Goal: Task Accomplishment & Management: Manage account settings

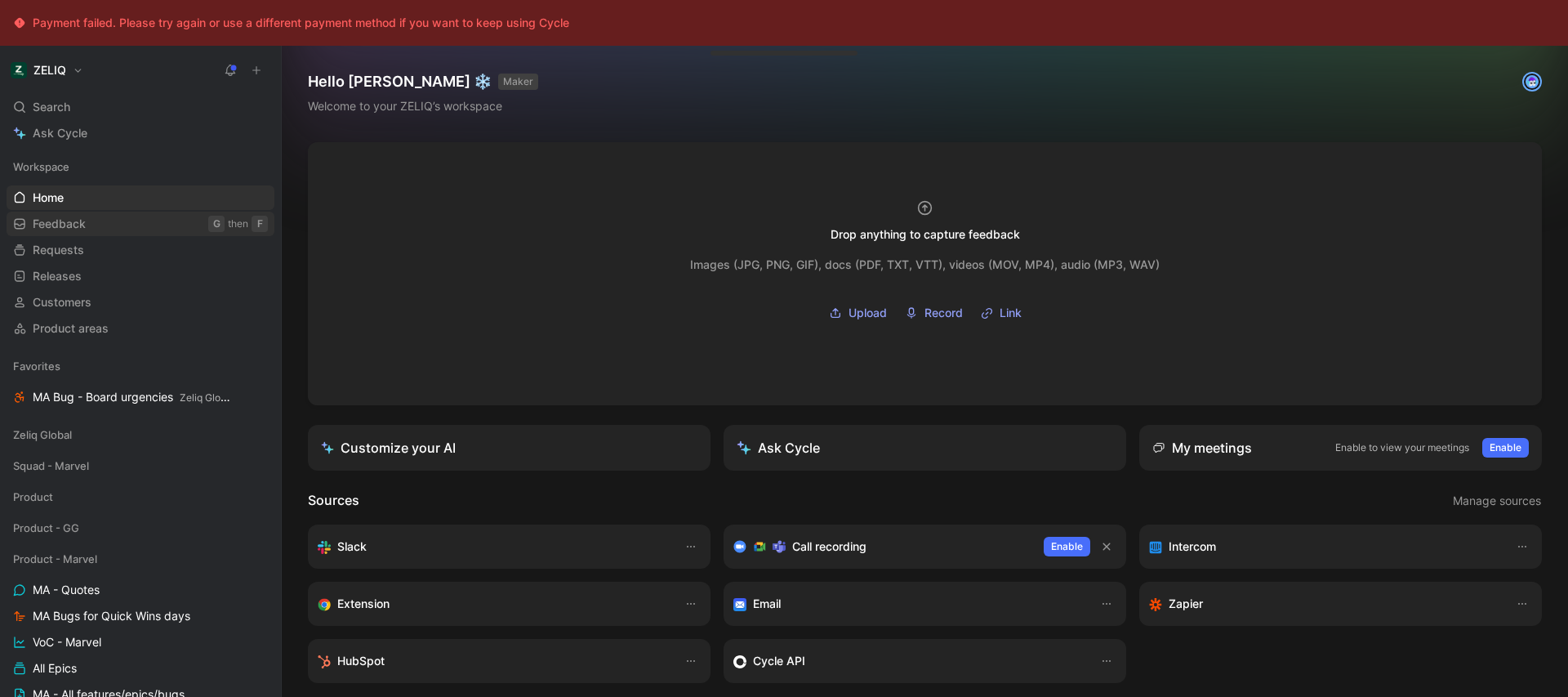
click at [107, 222] on link "Feedback G then F" at bounding box center [141, 223] width 268 height 25
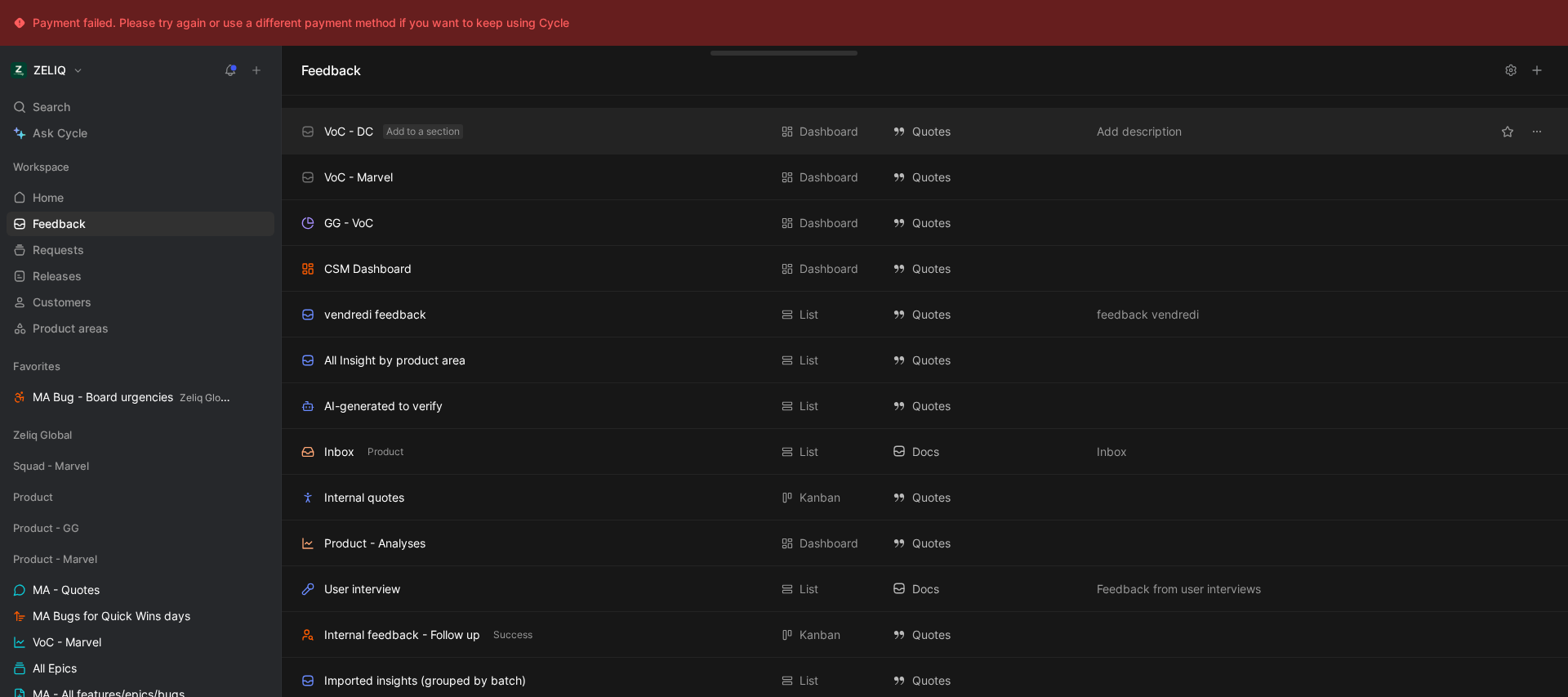
scroll to position [246, 0]
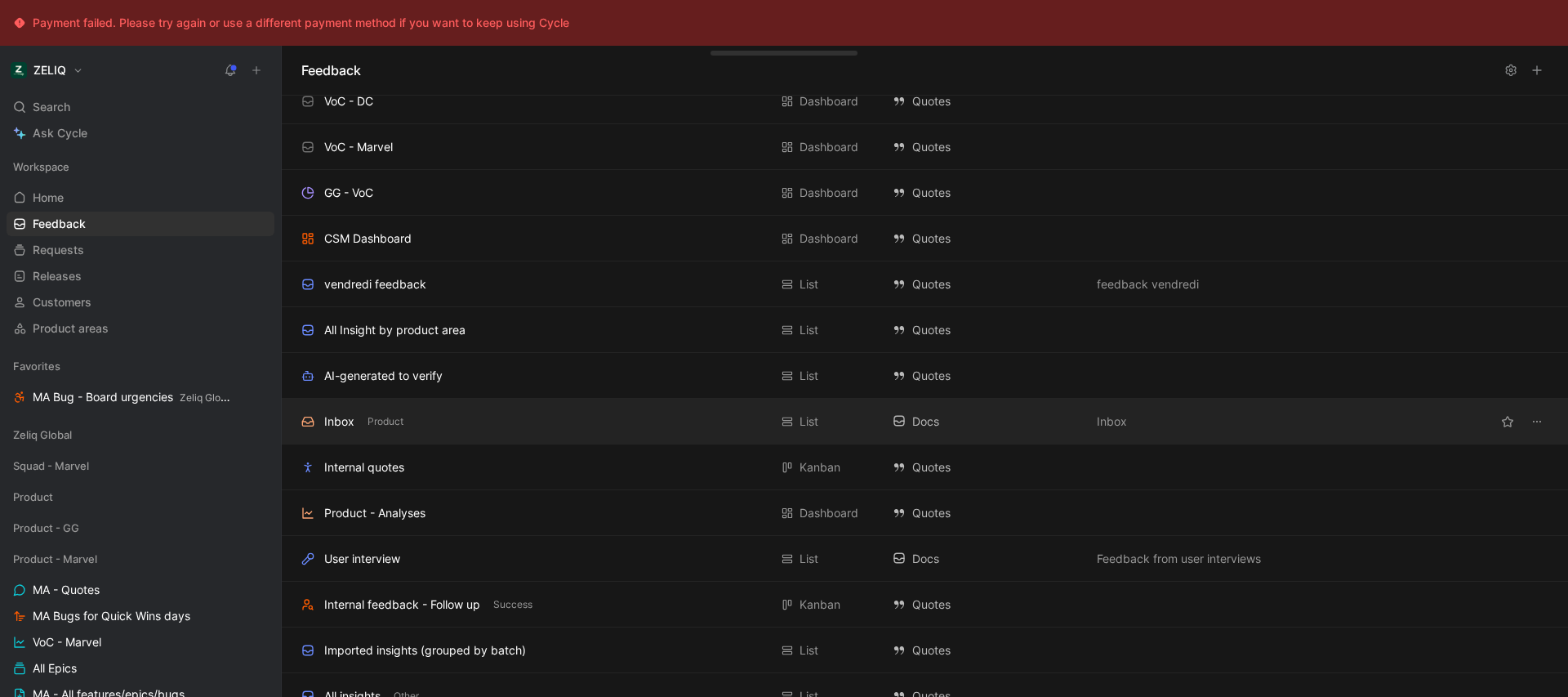
click at [431, 415] on div "Inbox Product" at bounding box center [535, 421] width 467 height 20
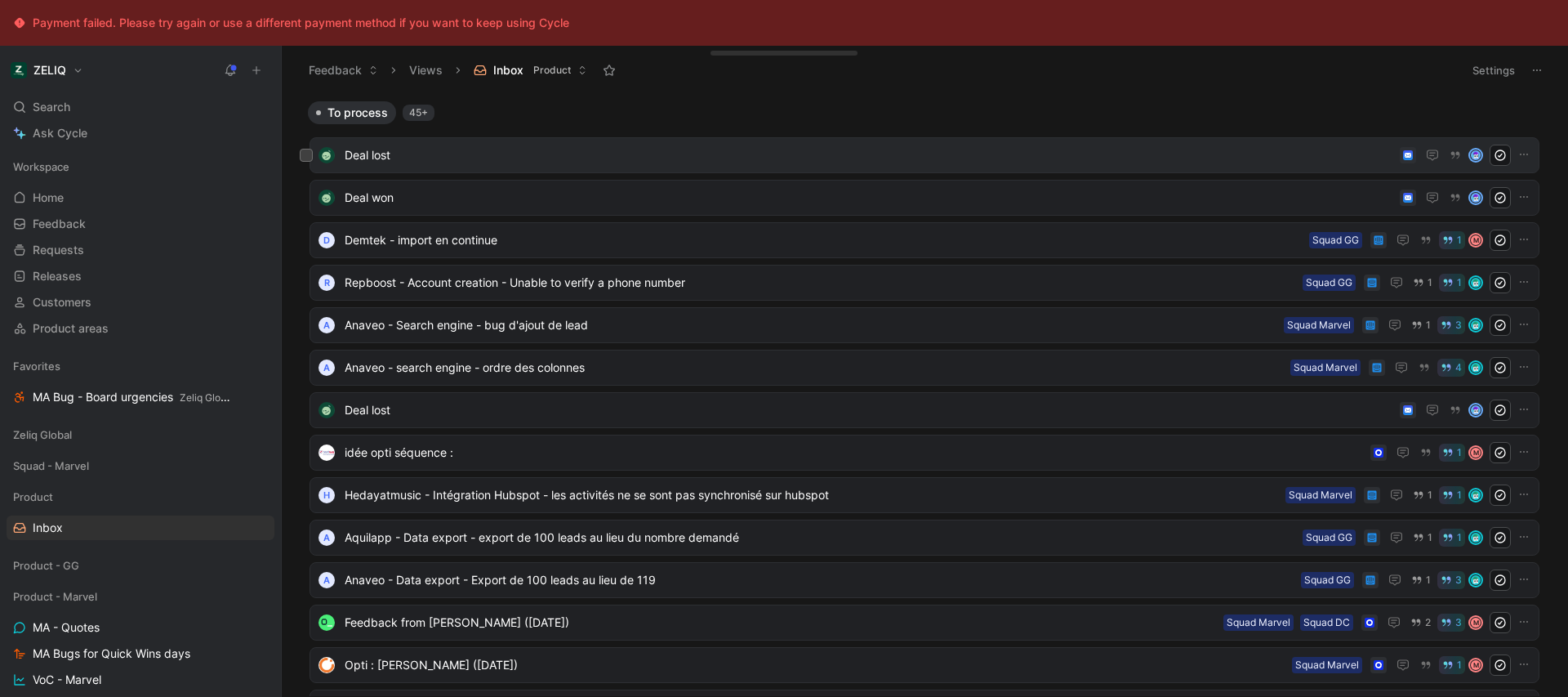
click at [634, 143] on div "Deal lost" at bounding box center [925, 155] width 1230 height 36
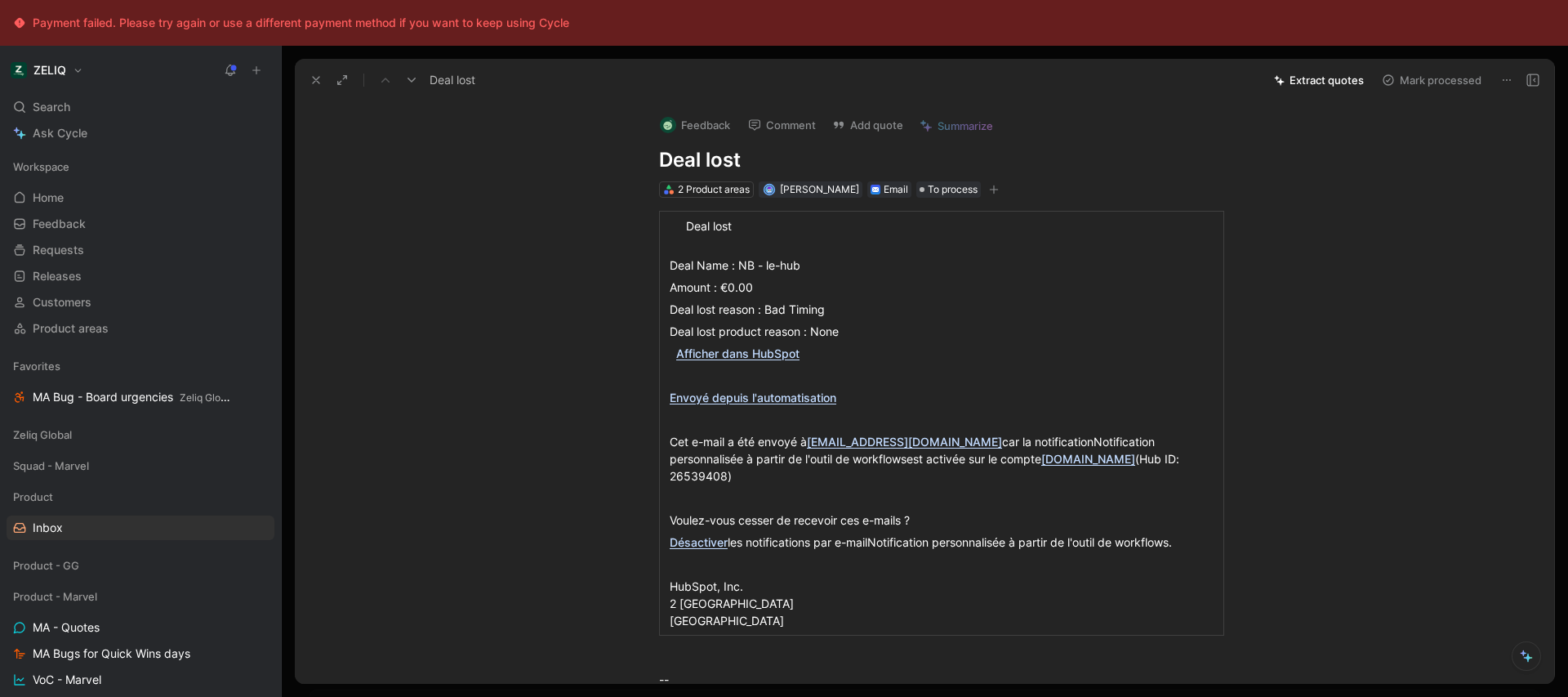
click at [1536, 81] on icon at bounding box center [1532, 80] width 13 height 13
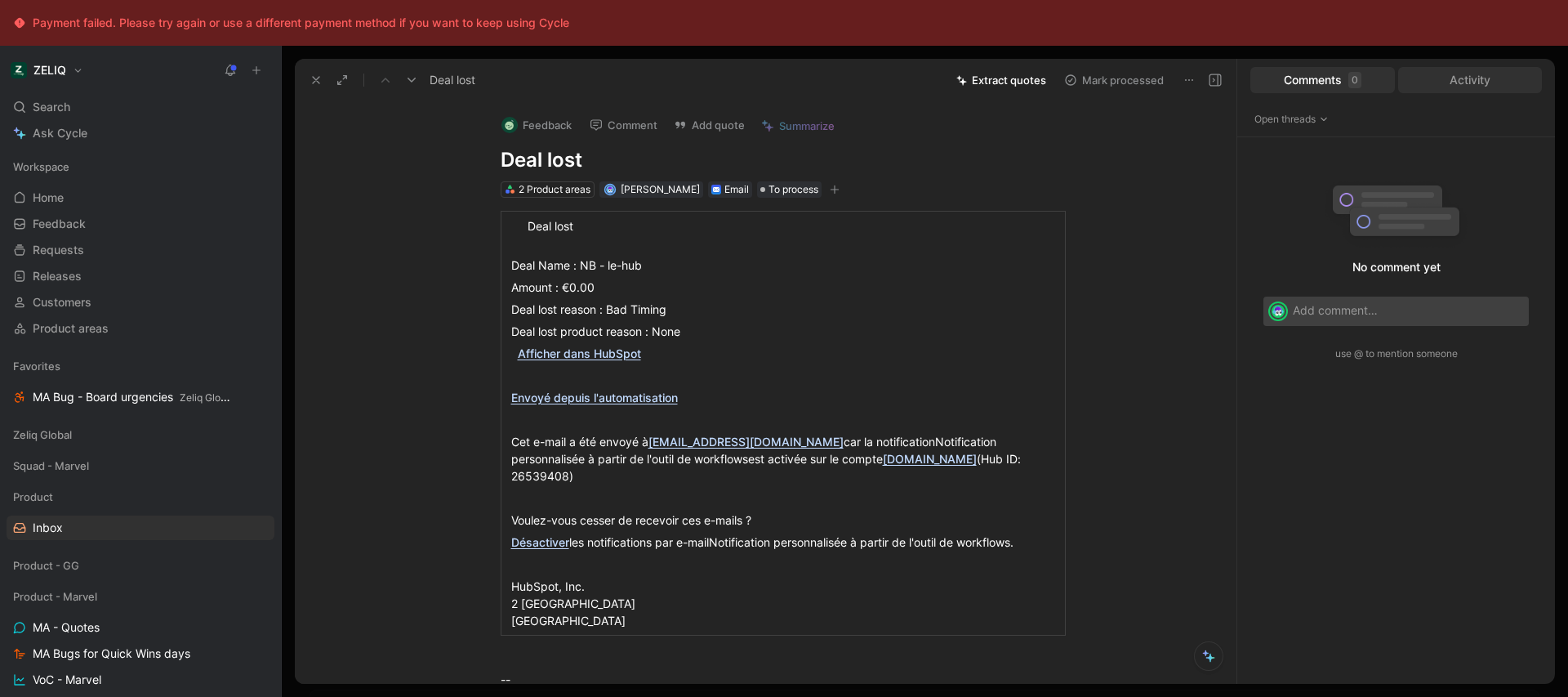
click at [1511, 72] on div "Activity" at bounding box center [1470, 80] width 144 height 26
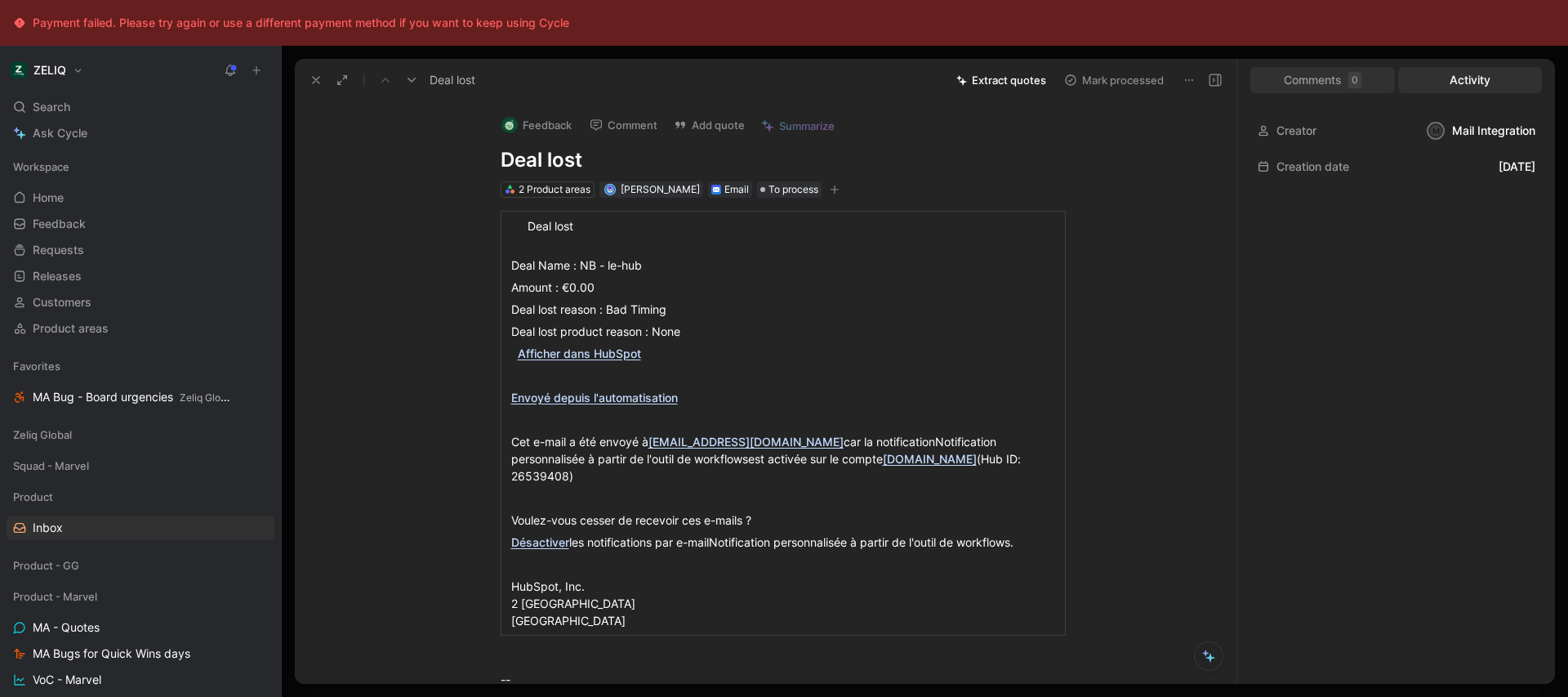
click at [1273, 75] on div "Comments 0" at bounding box center [1323, 80] width 144 height 26
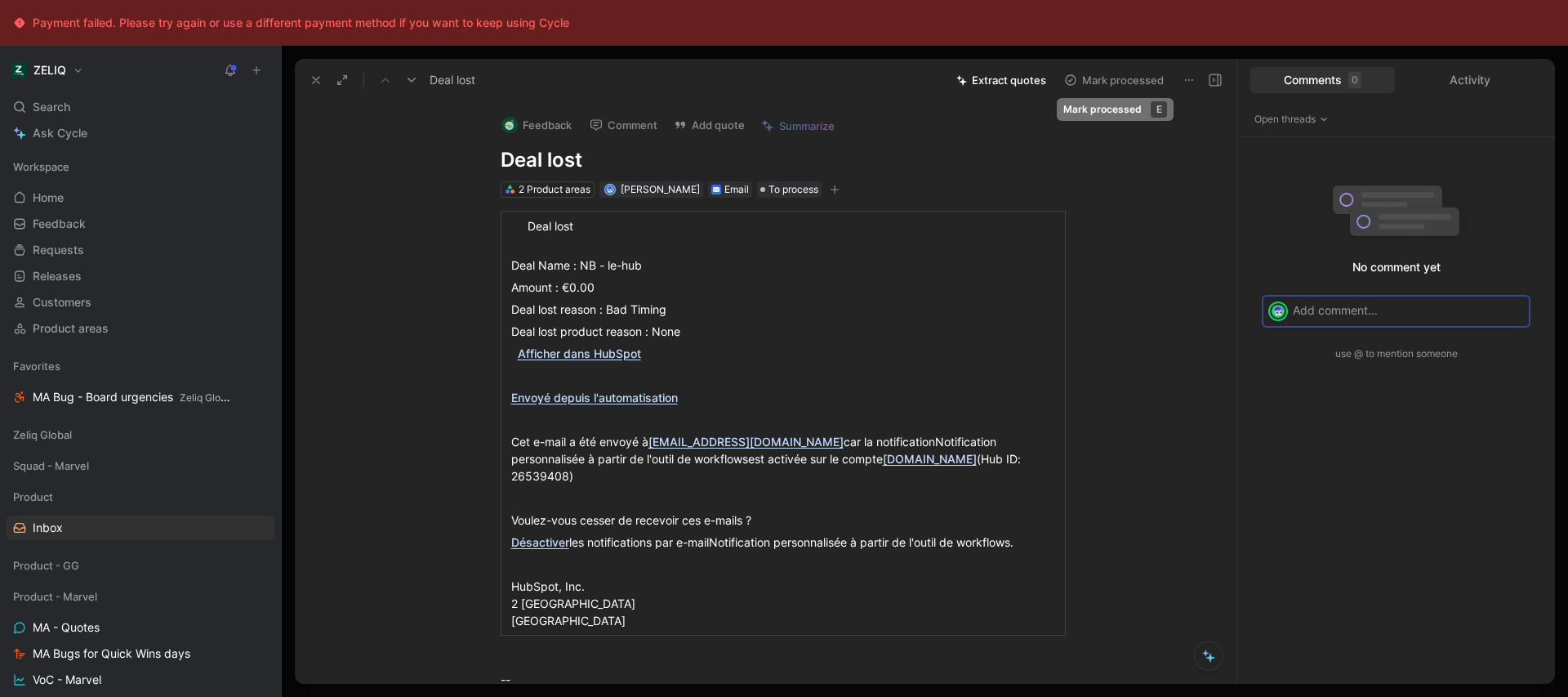
click at [1094, 84] on button "Mark processed" at bounding box center [1114, 80] width 115 height 23
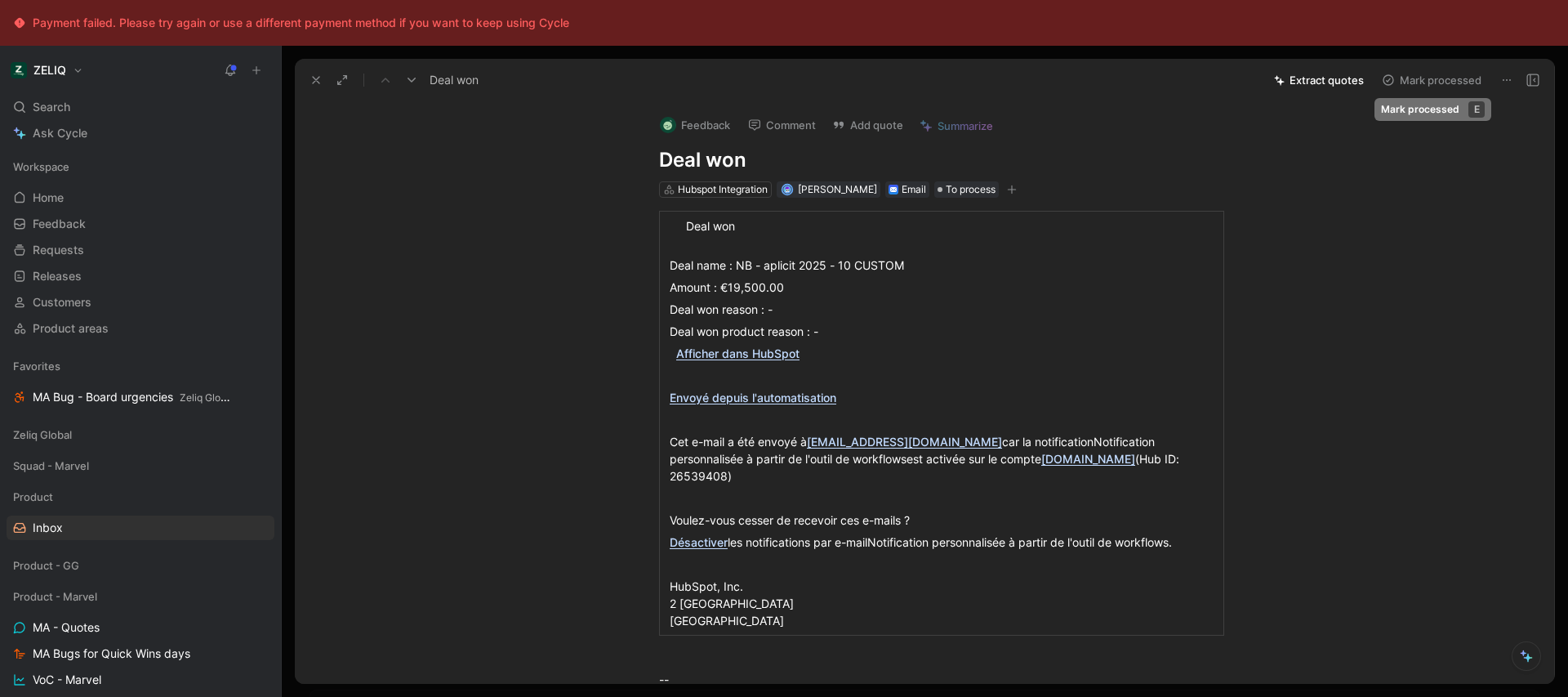
click at [1444, 78] on button "Mark processed" at bounding box center [1431, 80] width 115 height 23
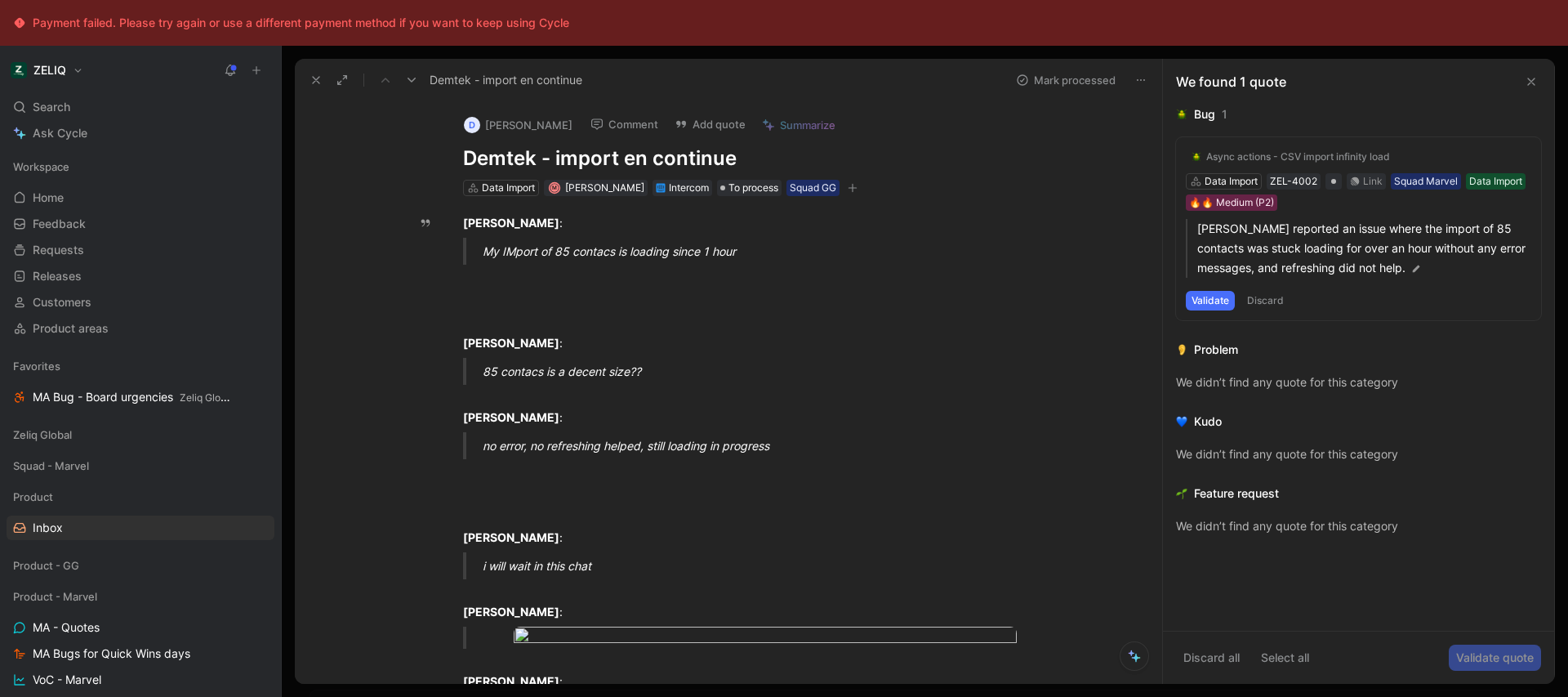
click at [415, 77] on use at bounding box center [412, 80] width 8 height 5
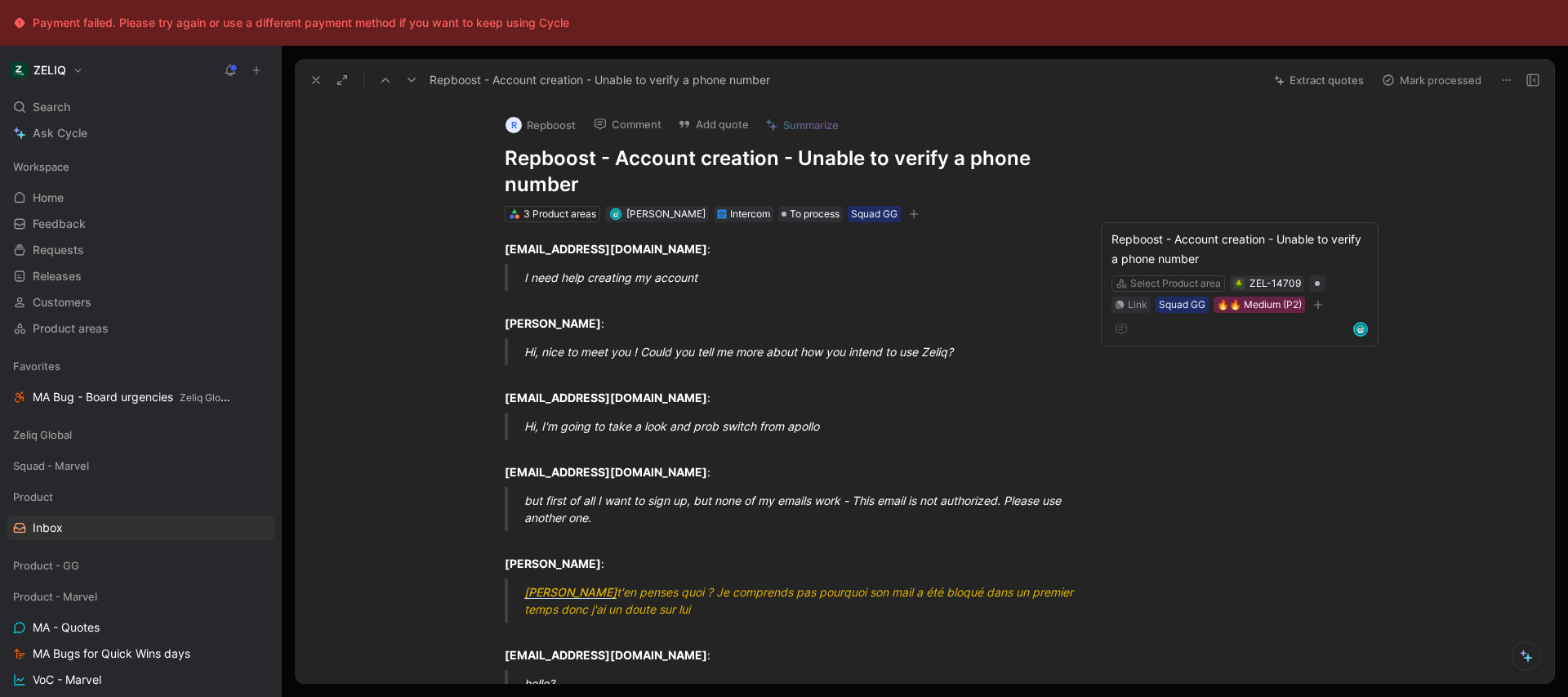
click at [415, 77] on use at bounding box center [412, 80] width 8 height 5
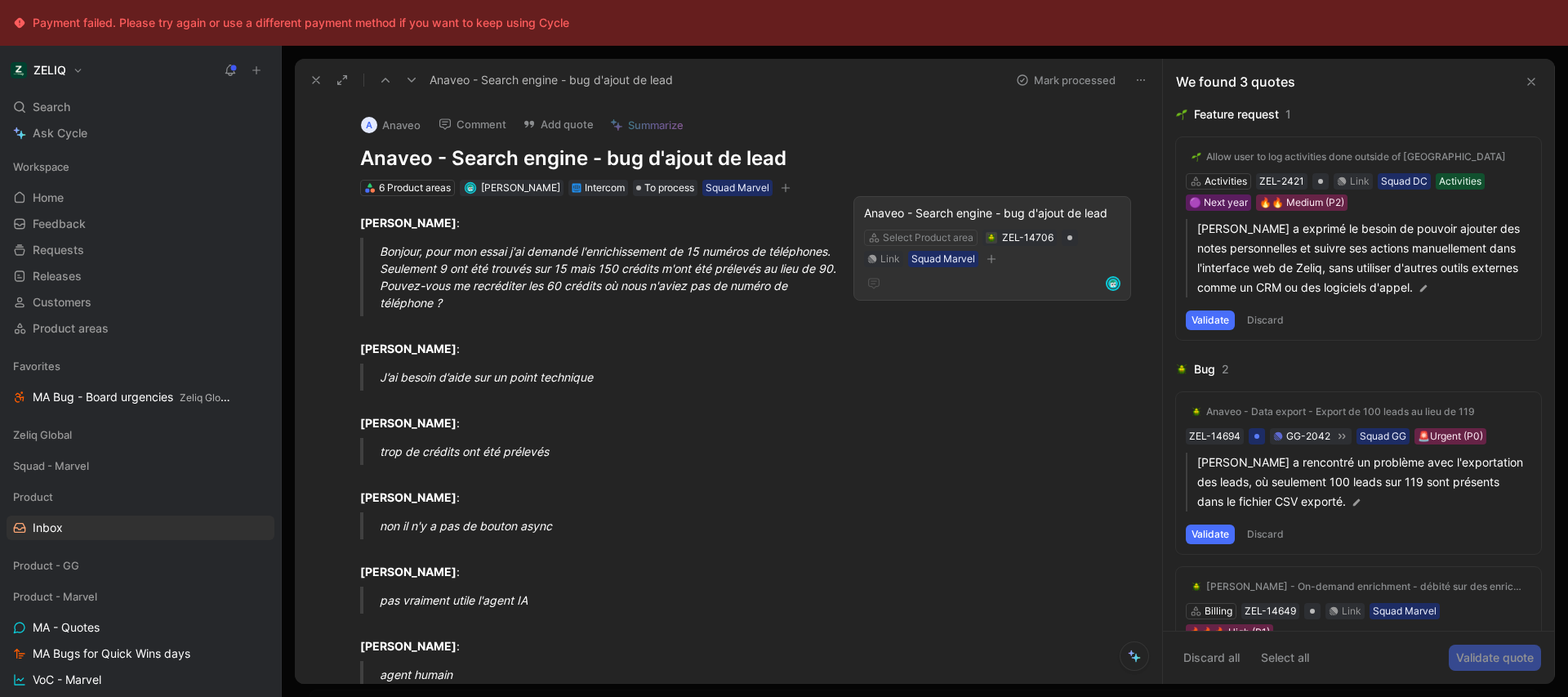
click at [999, 206] on div "Anaveo - Search engine - bug d'ajout de lead" at bounding box center [992, 213] width 256 height 20
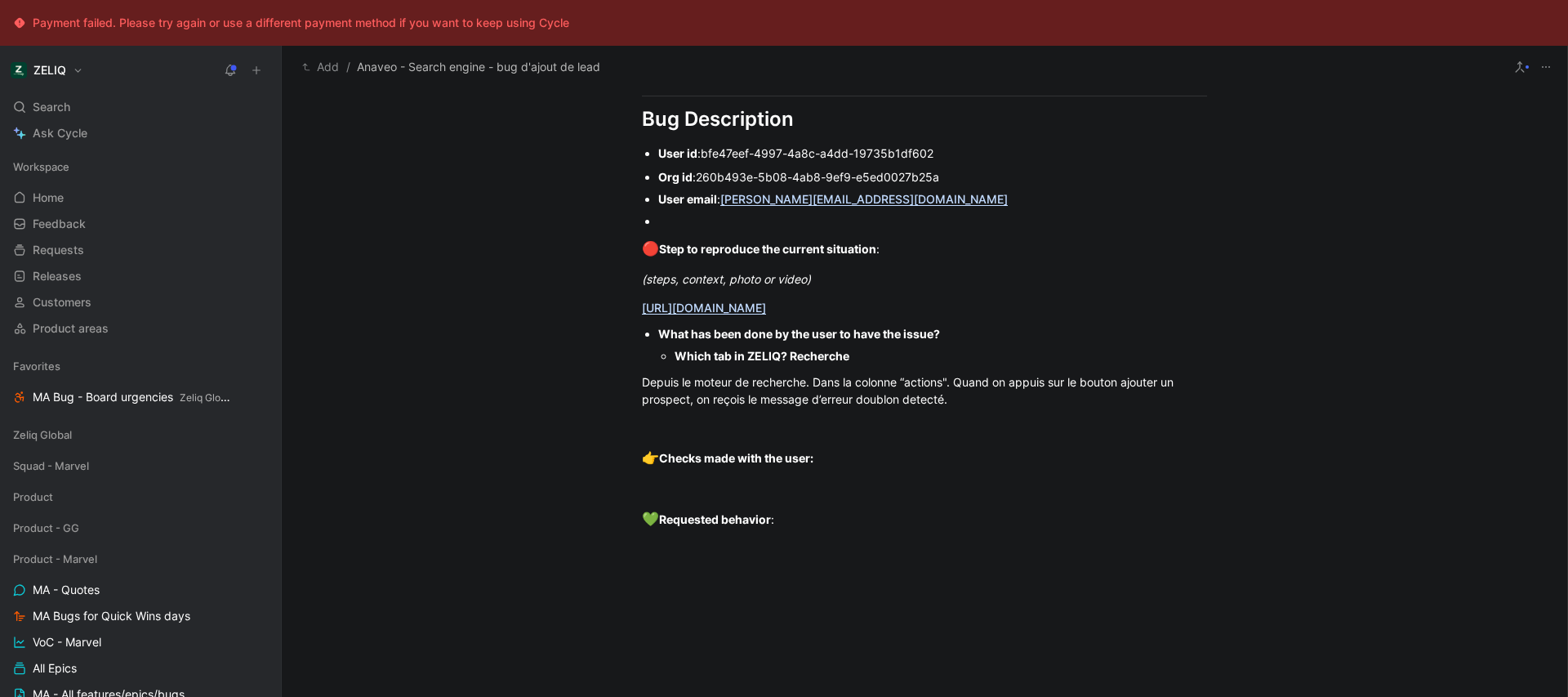
scroll to position [1300, 0]
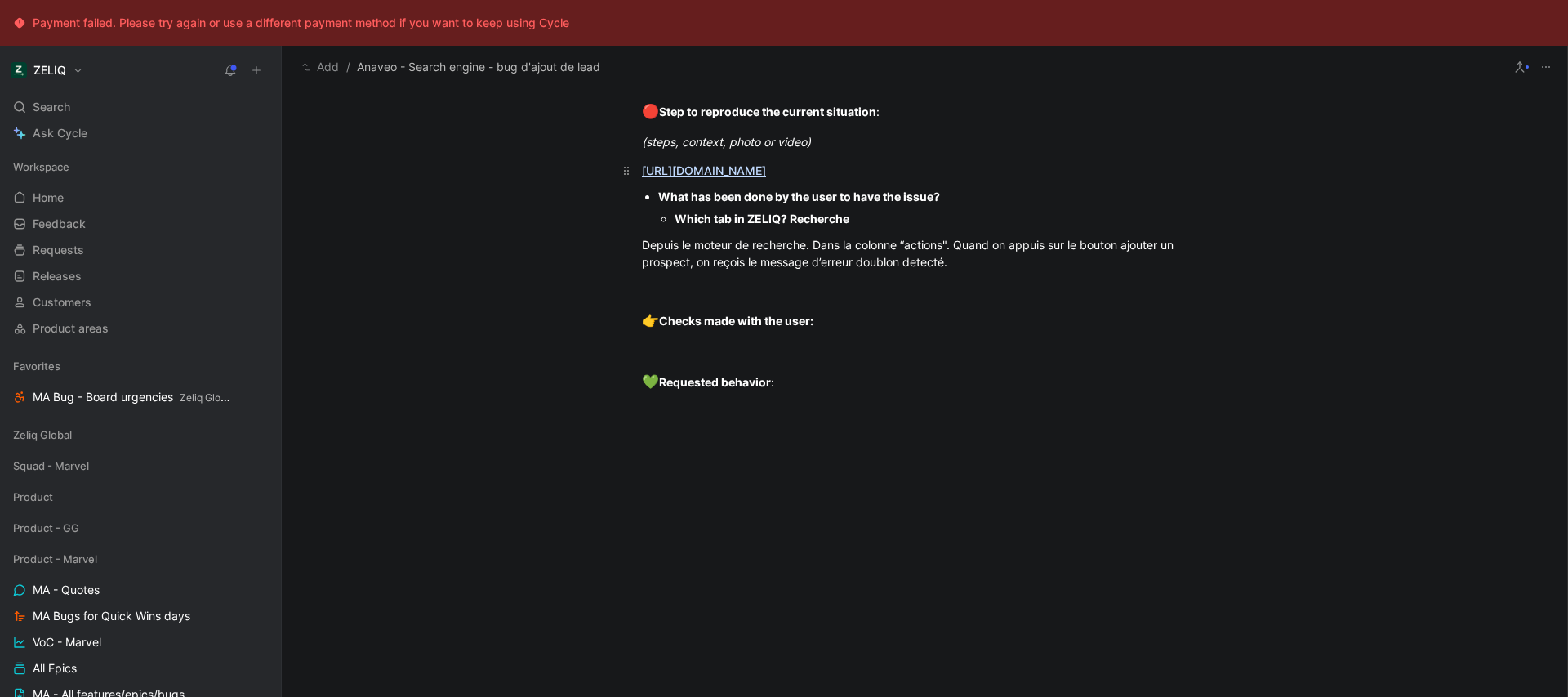
click at [766, 166] on link "[URL][DOMAIN_NAME]" at bounding box center [704, 170] width 124 height 14
